Goal: Check status

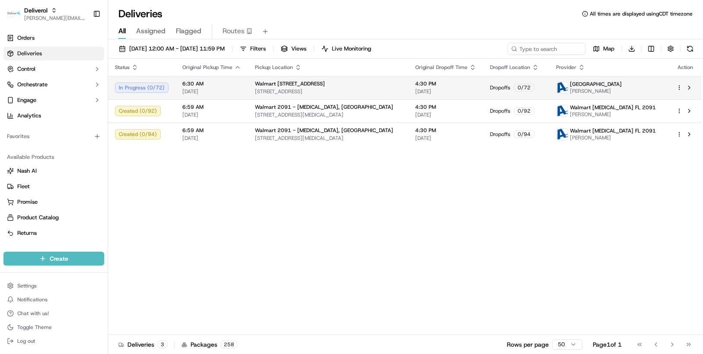
click at [680, 89] on html "Deliverol chris.sexton@deliverol.com Toggle Sidebar Orders Deliveries Control O…" at bounding box center [351, 177] width 703 height 354
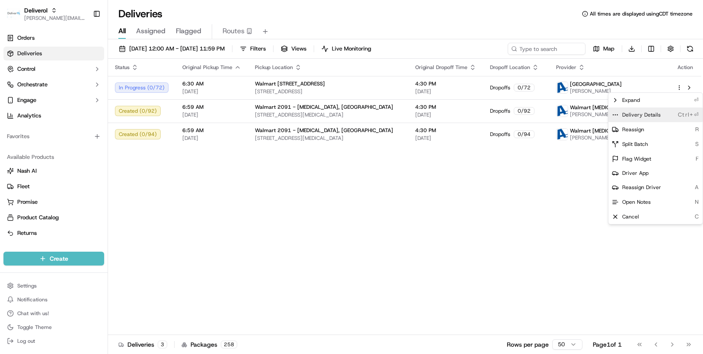
click at [644, 114] on span "Delivery Details" at bounding box center [641, 115] width 38 height 7
click at [550, 169] on html "Deliverol chris.sexton@deliverol.com Toggle Sidebar Orders Deliveries Control O…" at bounding box center [351, 177] width 703 height 354
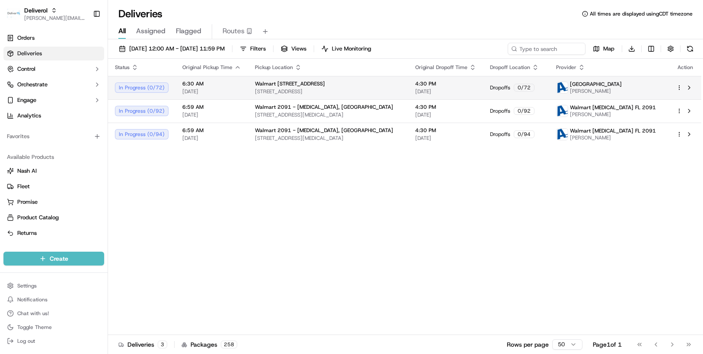
click at [678, 88] on html "Deliverol chris.sexton@deliverol.com Toggle Sidebar Orders Deliveries Control O…" at bounding box center [351, 177] width 703 height 354
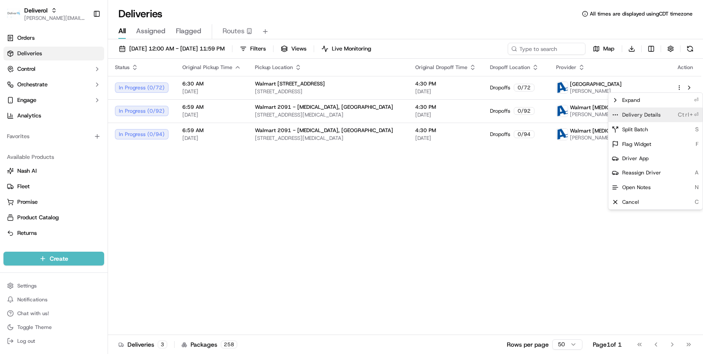
click at [658, 112] on span "Delivery Details" at bounding box center [641, 115] width 38 height 7
click at [472, 134] on html "Deliverol chris.sexton@deliverol.com Toggle Sidebar Orders Deliveries Control O…" at bounding box center [351, 177] width 703 height 354
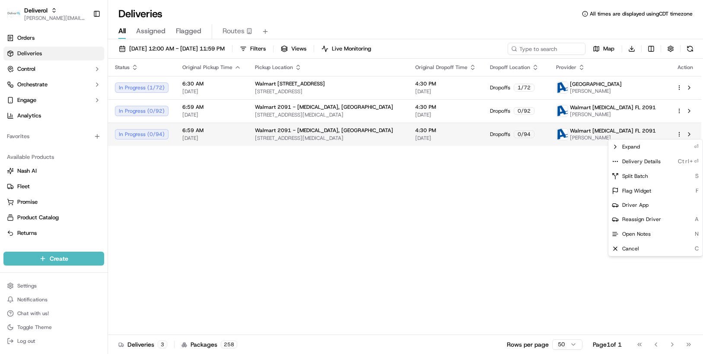
click at [678, 134] on html "Deliverol chris.sexton@deliverol.com Toggle Sidebar Orders Deliveries Control O…" at bounding box center [351, 177] width 703 height 354
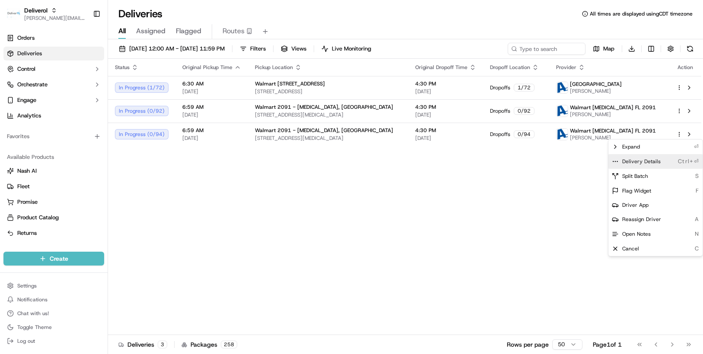
click at [650, 165] on span "Delivery Details" at bounding box center [641, 161] width 38 height 7
